Goal: Task Accomplishment & Management: Manage account settings

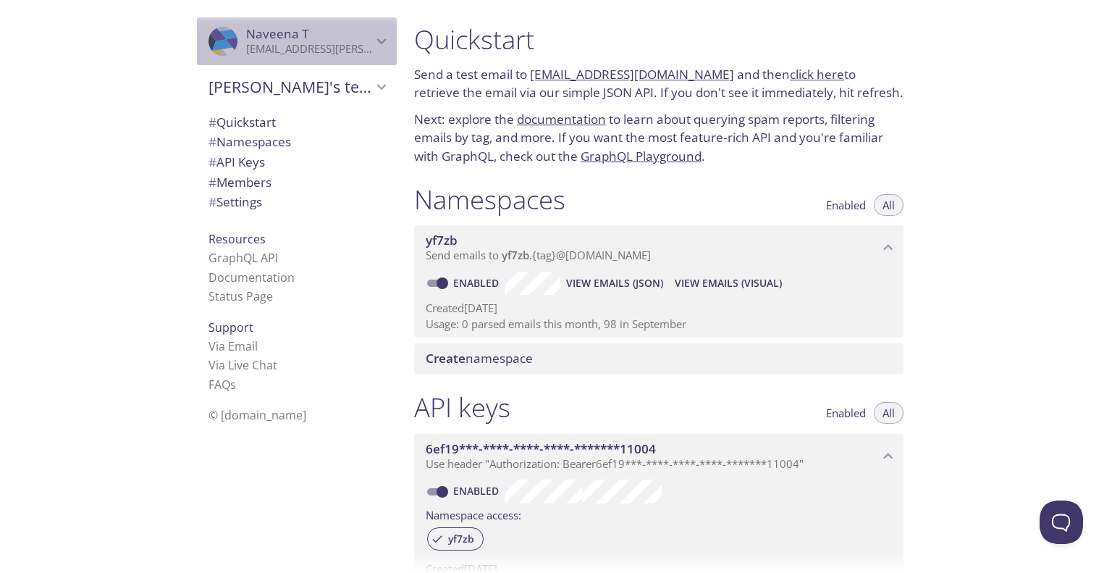
click at [274, 30] on span "[PERSON_NAME]" at bounding box center [277, 33] width 62 height 17
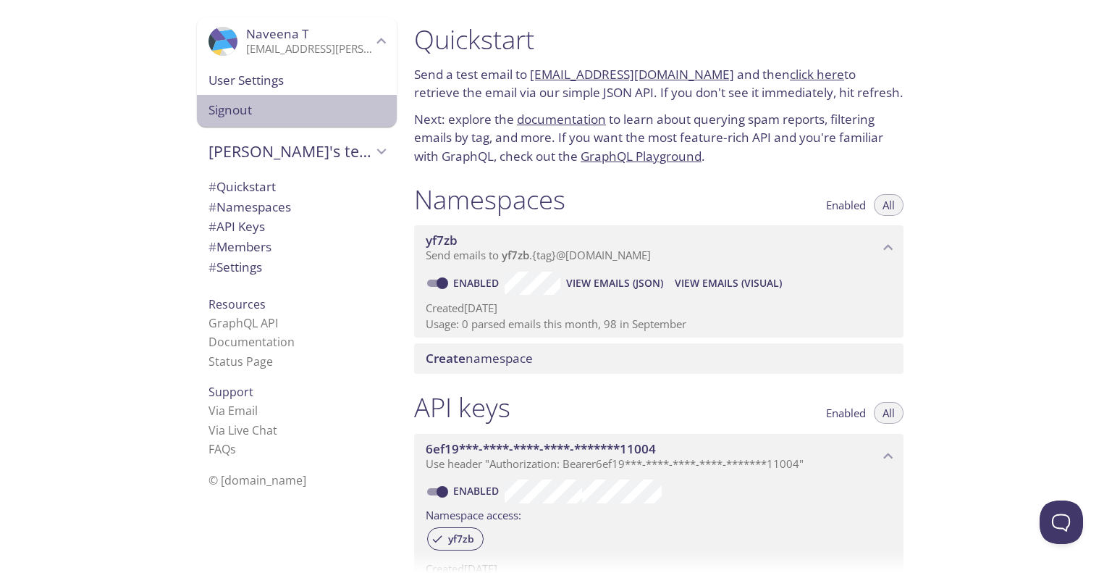
click at [263, 109] on span "Signout" at bounding box center [297, 110] width 177 height 19
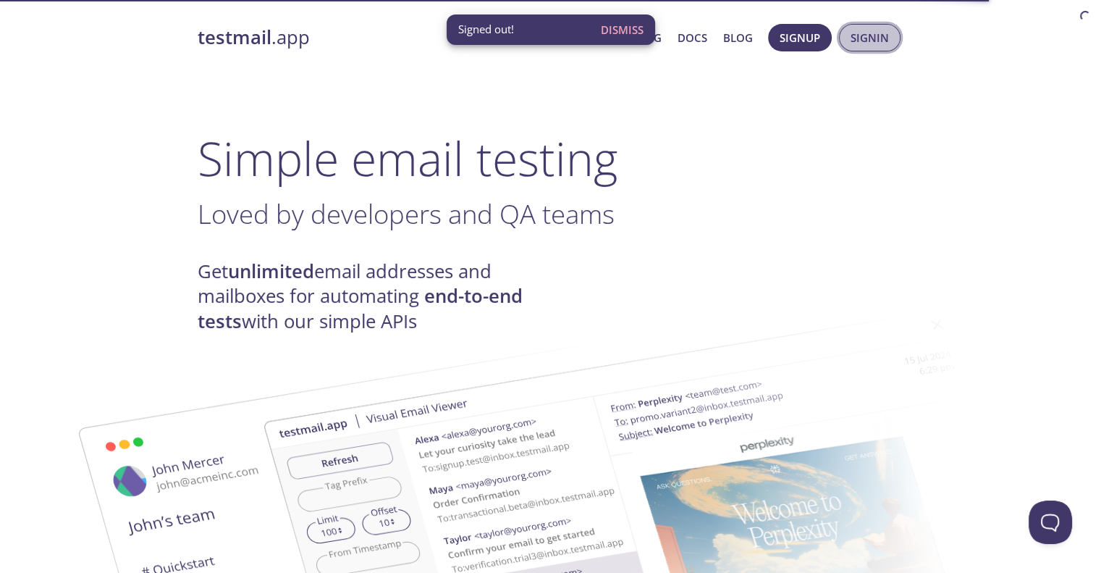
click at [862, 30] on span "Signin" at bounding box center [870, 37] width 38 height 19
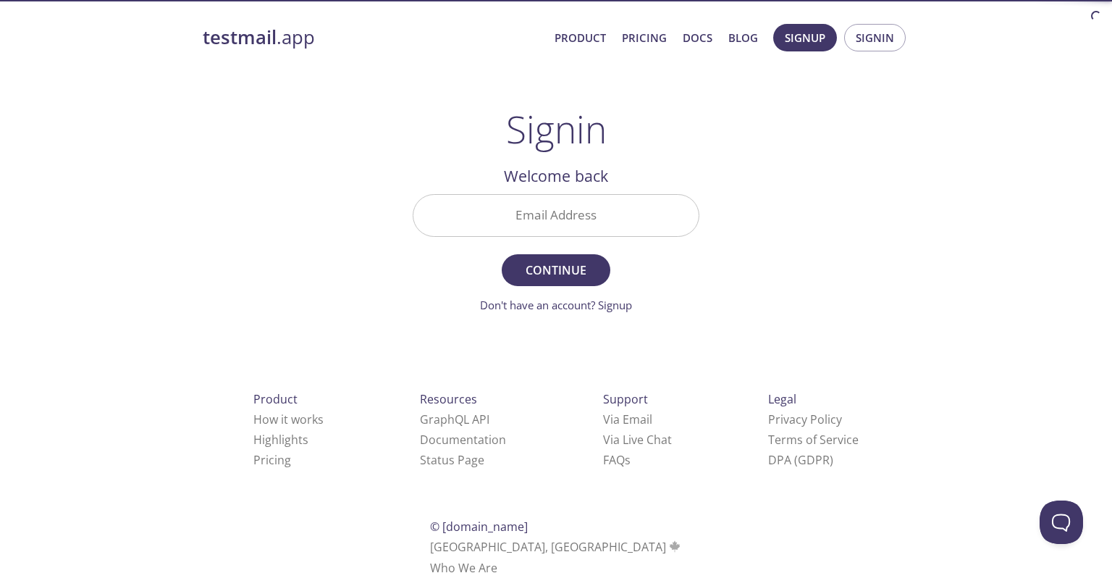
paste input "[EMAIL_ADDRESS][DOMAIN_NAME]"
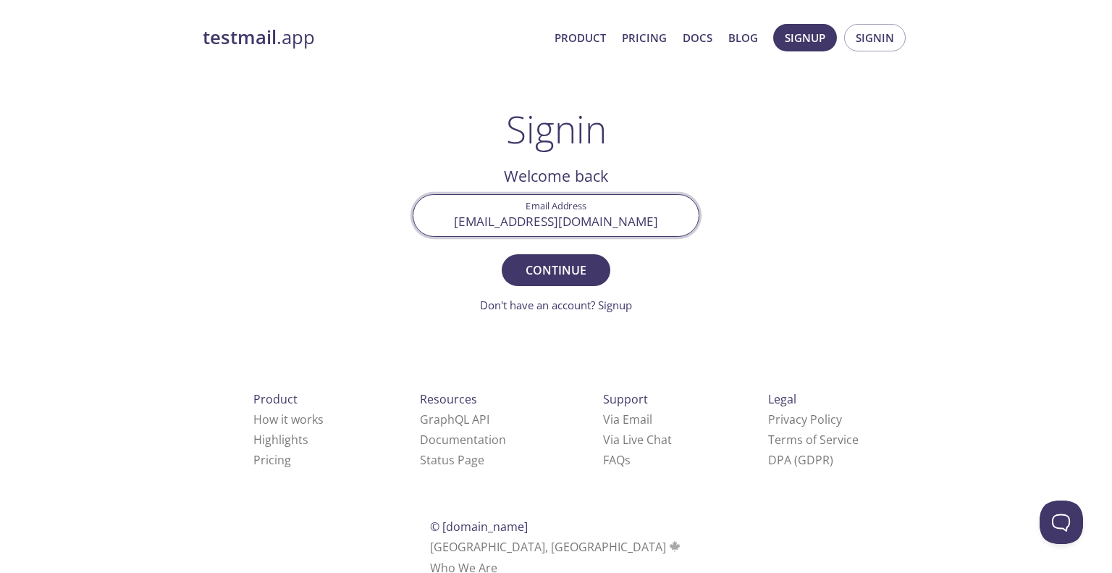
click at [483, 201] on input "[EMAIL_ADDRESS][DOMAIN_NAME]" at bounding box center [555, 215] width 285 height 41
type input "[EMAIL_ADDRESS][DOMAIN_NAME]"
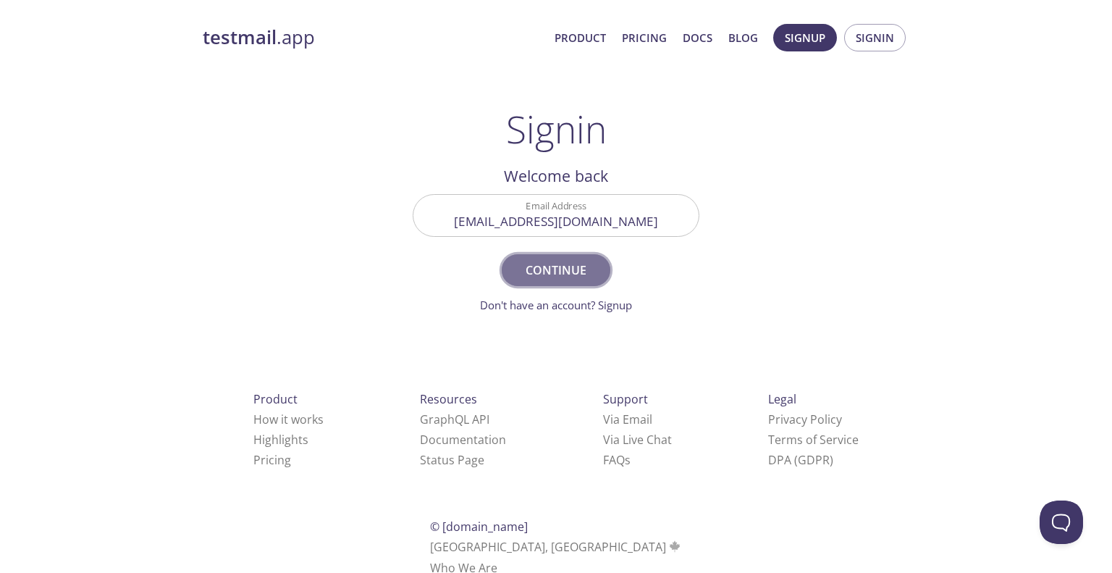
click at [528, 277] on span "Continue" at bounding box center [556, 270] width 77 height 20
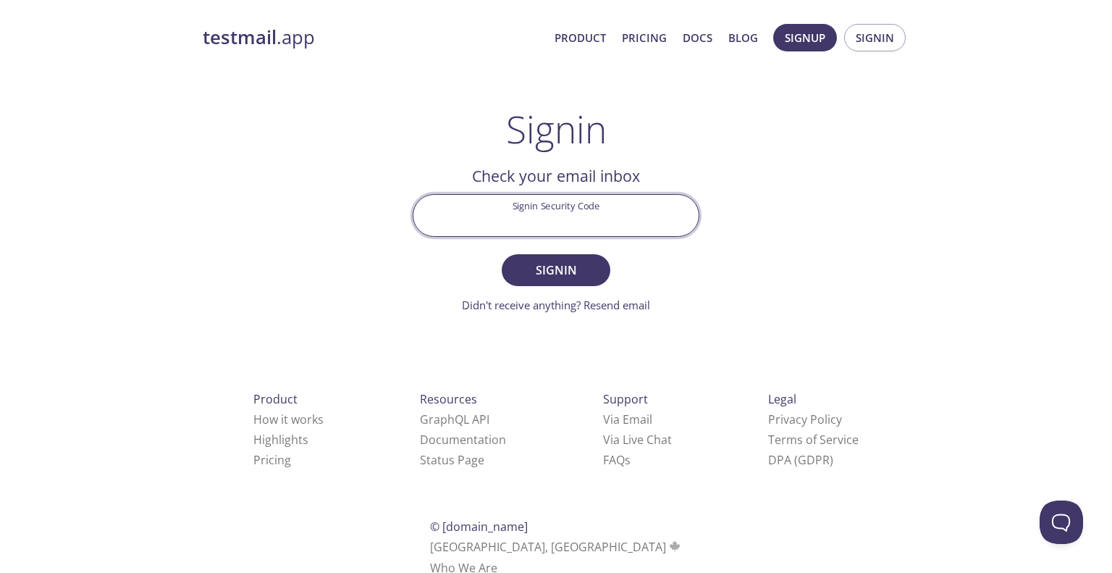
click at [536, 221] on input "Signin Security Code" at bounding box center [555, 215] width 285 height 41
paste input "89YNGM4"
type input "89YNGM4"
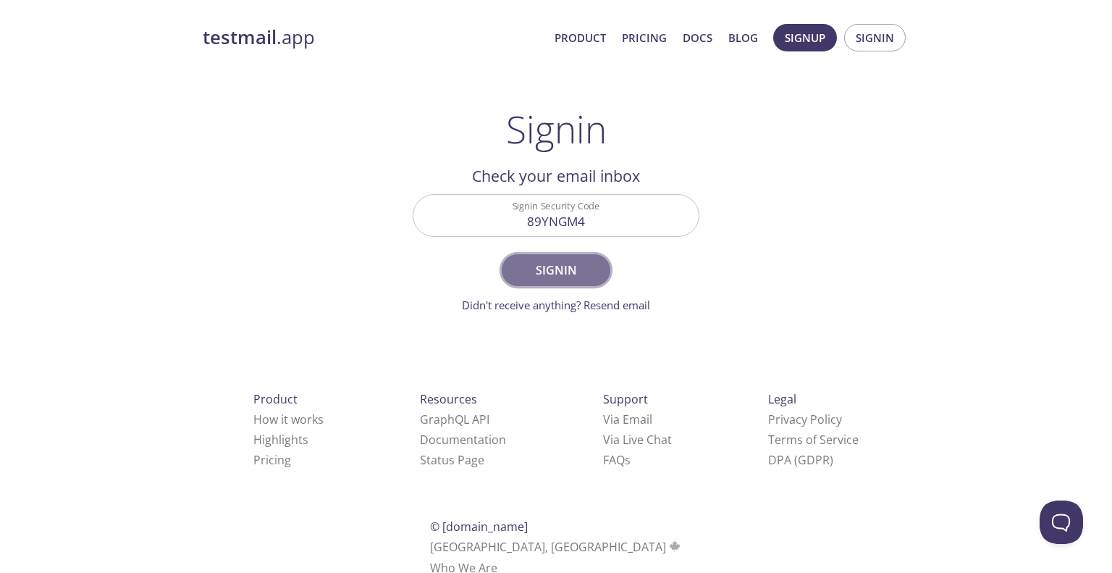
click at [586, 274] on span "Signin" at bounding box center [556, 270] width 77 height 20
